Goal: Navigation & Orientation: Find specific page/section

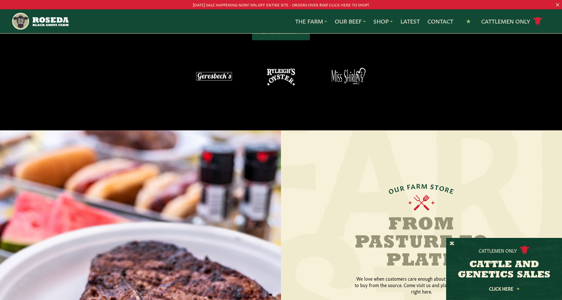
scroll to position [599, 0]
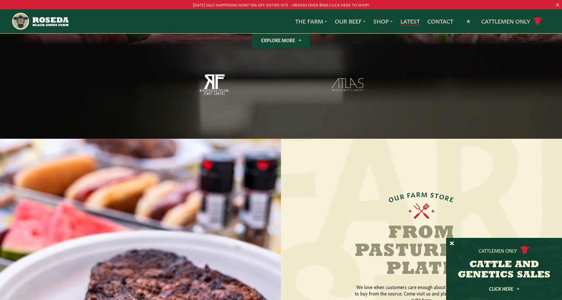
click at [406, 20] on link "Latest" at bounding box center [409, 21] width 19 height 8
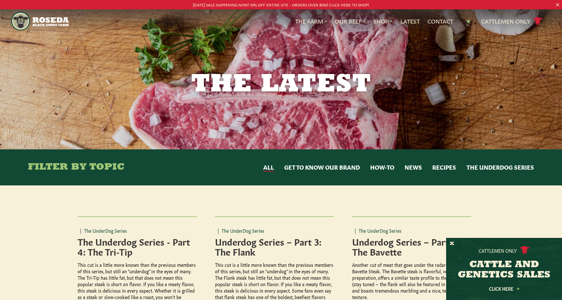
click at [411, 166] on button "News" at bounding box center [412, 167] width 17 height 8
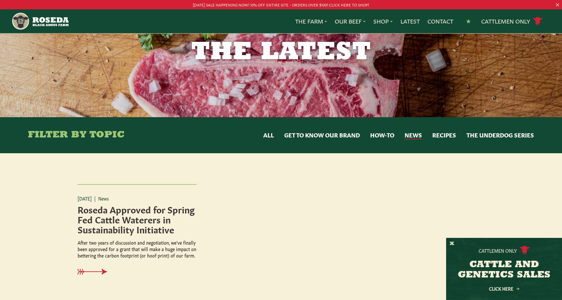
scroll to position [64, 0]
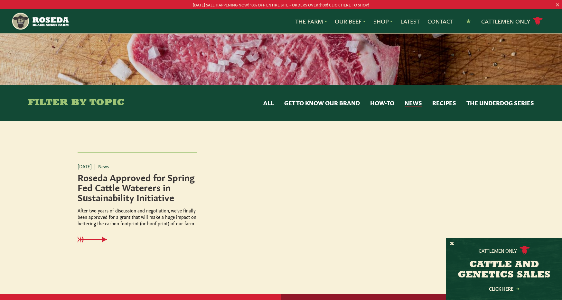
click at [492, 103] on button "The UnderDog Series" at bounding box center [500, 103] width 68 height 8
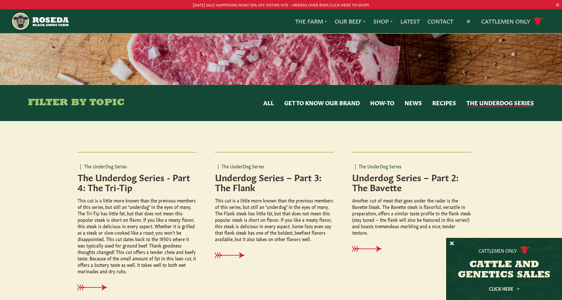
click at [265, 103] on button "All" at bounding box center [268, 103] width 11 height 8
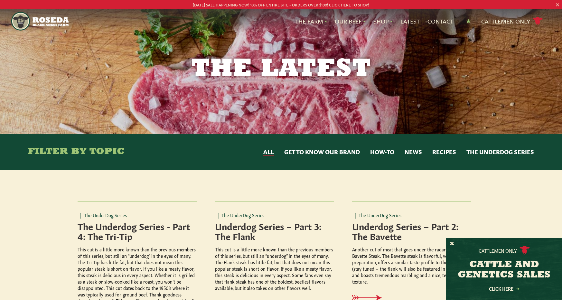
scroll to position [0, 0]
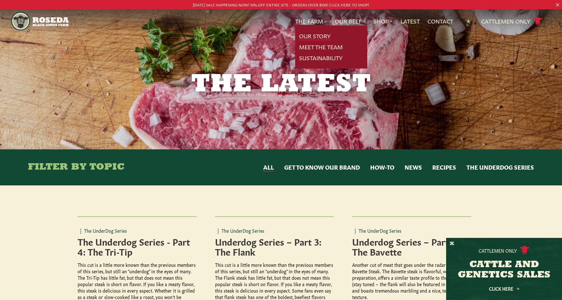
click at [304, 34] on link "Our Story" at bounding box center [315, 36] width 32 height 8
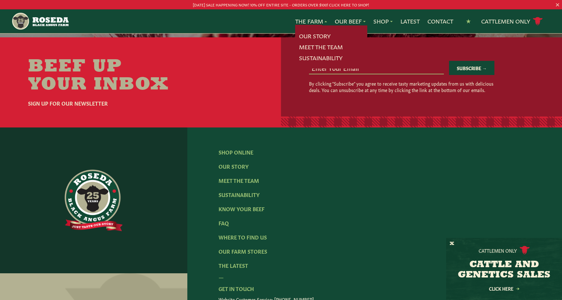
scroll to position [1922, 0]
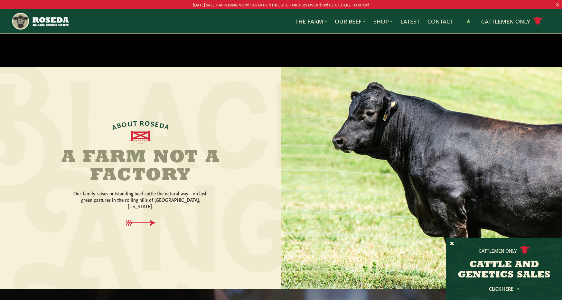
scroll to position [193, 0]
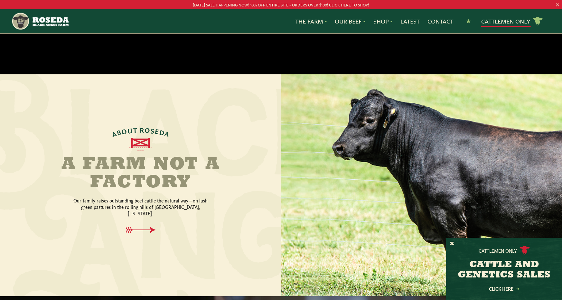
click at [496, 22] on link "Cattlemen Only cattle icon copy Created with Sketch." at bounding box center [512, 21] width 62 height 11
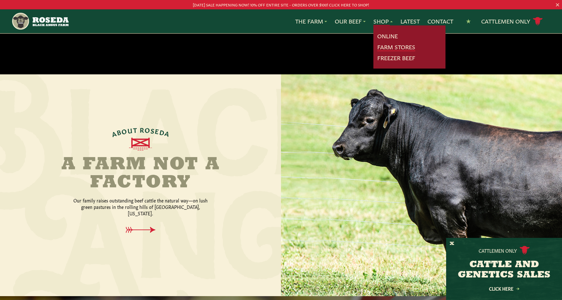
click at [386, 47] on link "Farm Stores" at bounding box center [396, 47] width 38 height 8
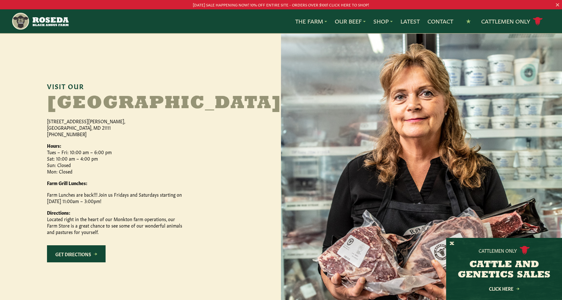
scroll to position [257, 0]
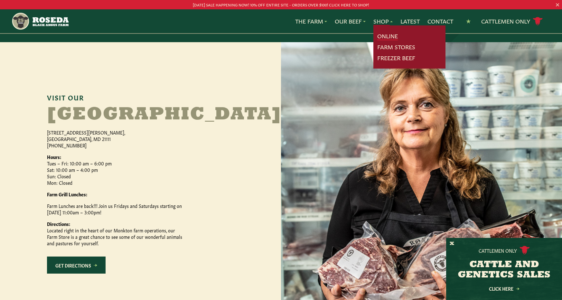
click at [385, 36] on link "Online" at bounding box center [387, 36] width 21 height 8
